Goal: Task Accomplishment & Management: Manage account settings

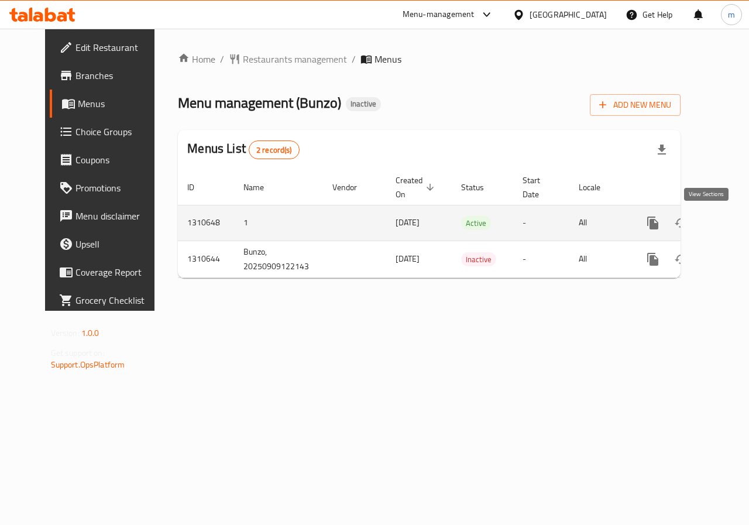
click at [730, 220] on icon "enhanced table" at bounding box center [737, 223] width 14 height 14
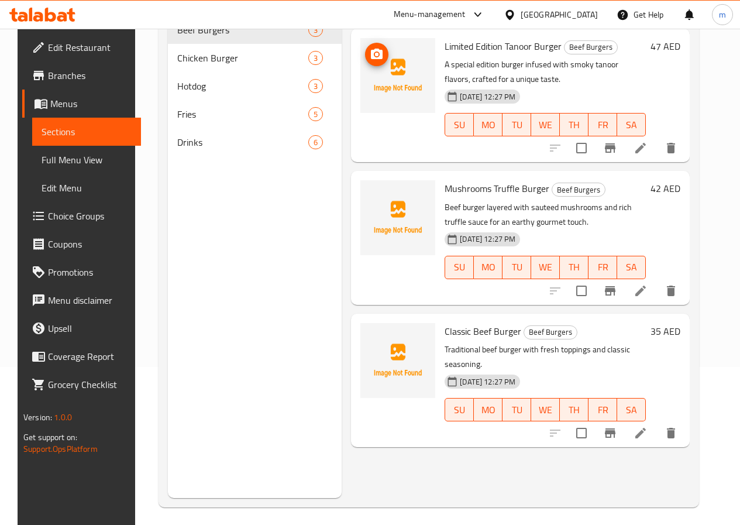
scroll to position [164, 0]
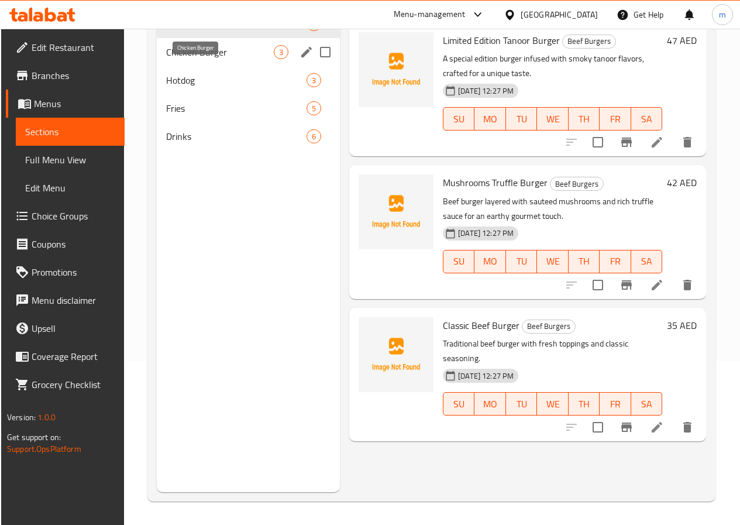
click at [188, 59] on span "Chicken Burger" at bounding box center [220, 52] width 108 height 14
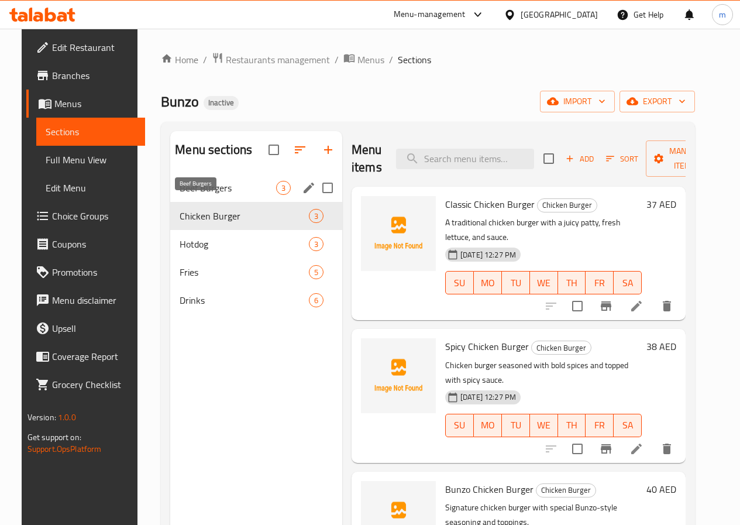
drag, startPoint x: 194, startPoint y: 205, endPoint x: 168, endPoint y: 206, distance: 25.2
click at [194, 195] on span "Beef Burgers" at bounding box center [228, 188] width 97 height 14
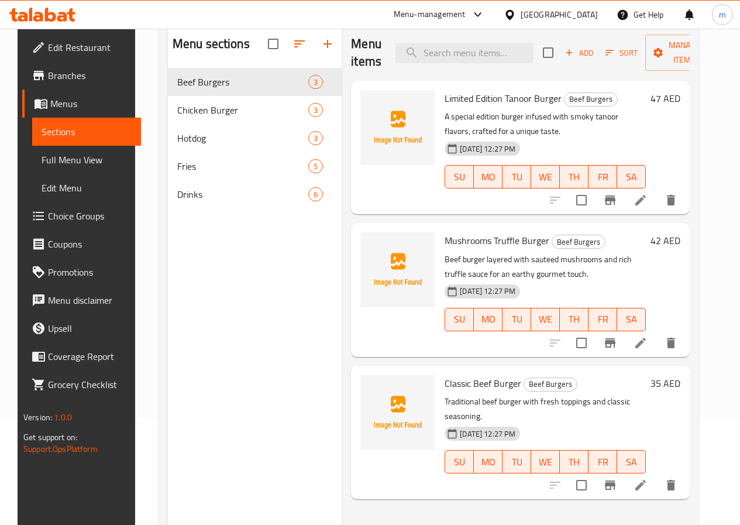
scroll to position [105, 0]
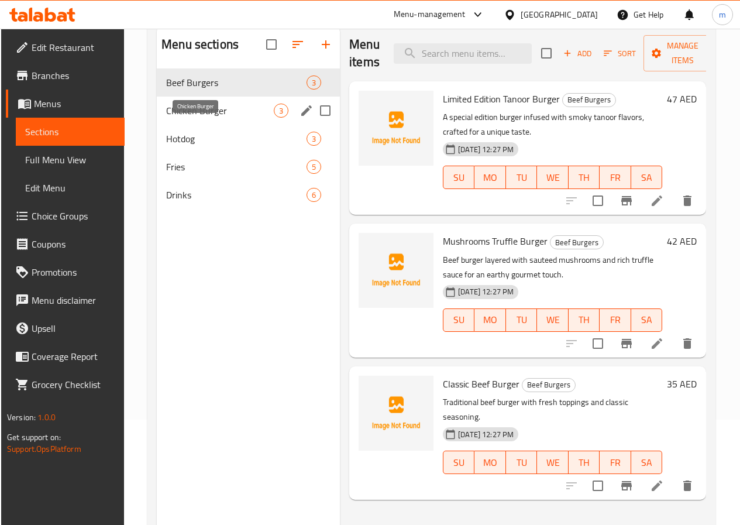
click at [182, 118] on span "Chicken Burger" at bounding box center [220, 111] width 108 height 14
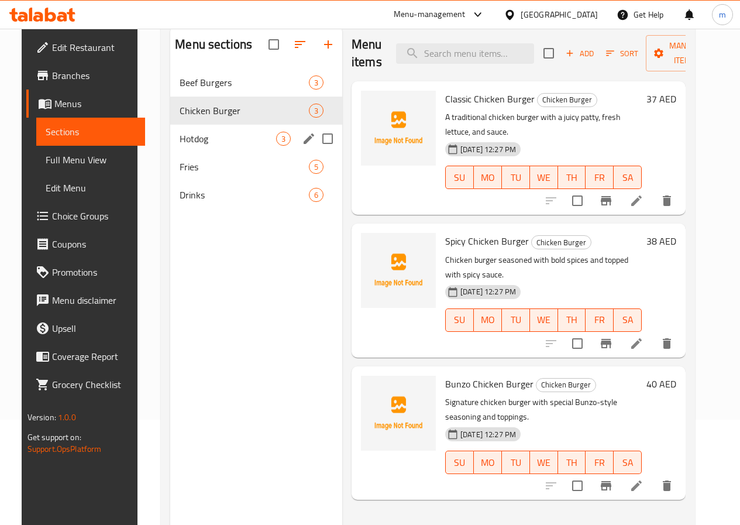
click at [180, 146] on span "Hotdog" at bounding box center [228, 139] width 97 height 14
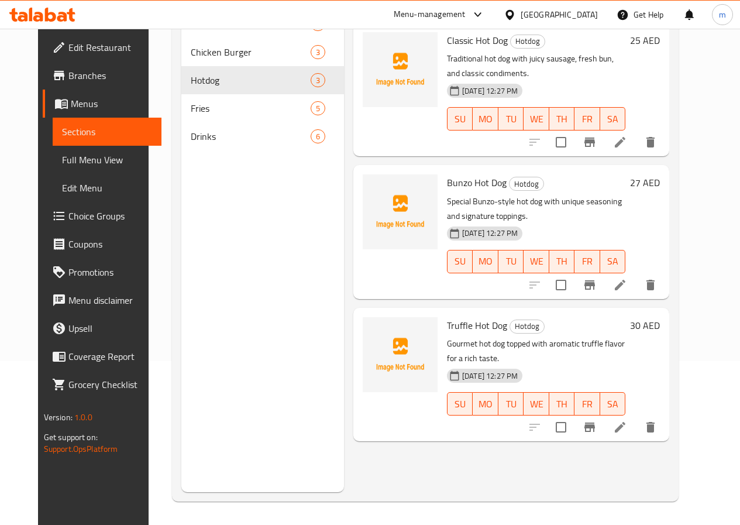
scroll to position [105, 0]
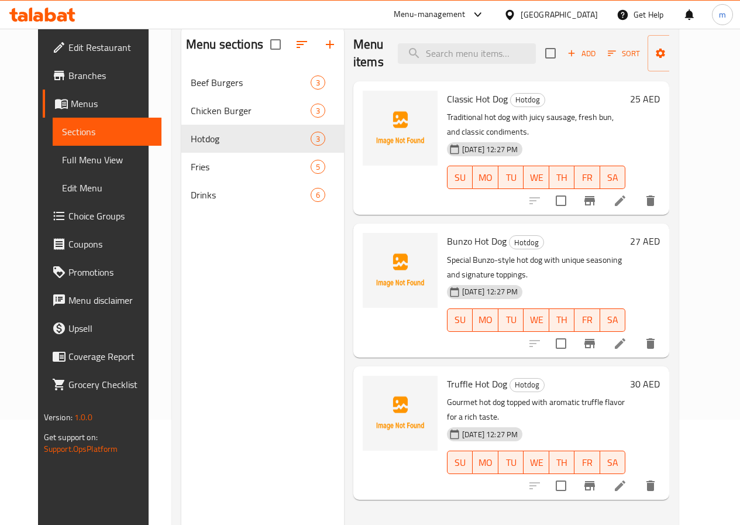
click at [82, 53] on span "Edit Restaurant" at bounding box center [110, 47] width 84 height 14
